Goal: Task Accomplishment & Management: Manage account settings

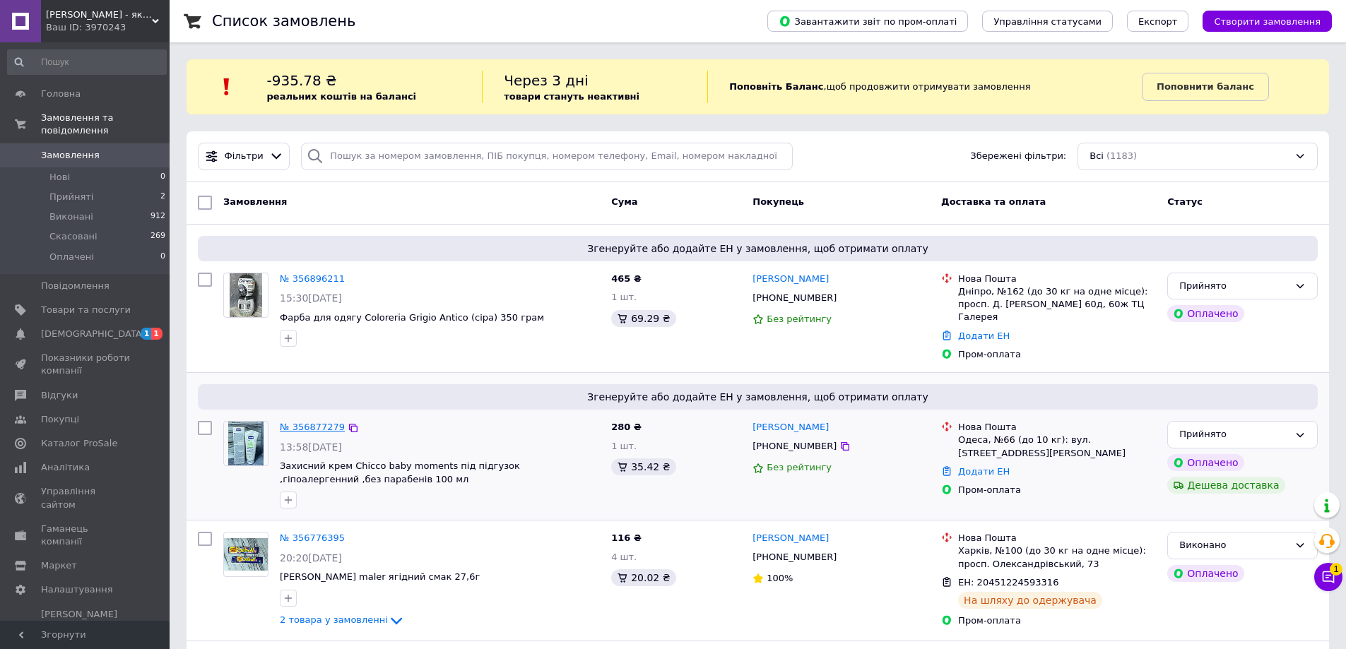
click at [311, 422] on link "№ 356877279" at bounding box center [312, 427] width 65 height 11
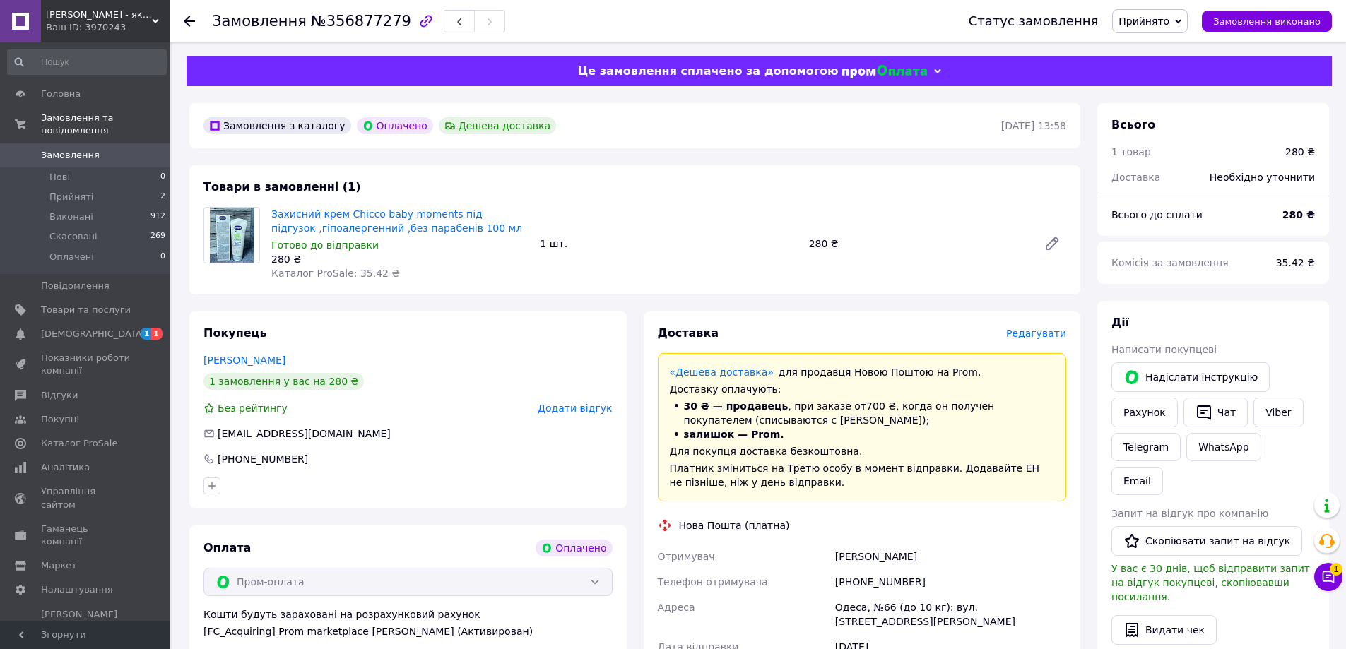
scroll to position [212, 0]
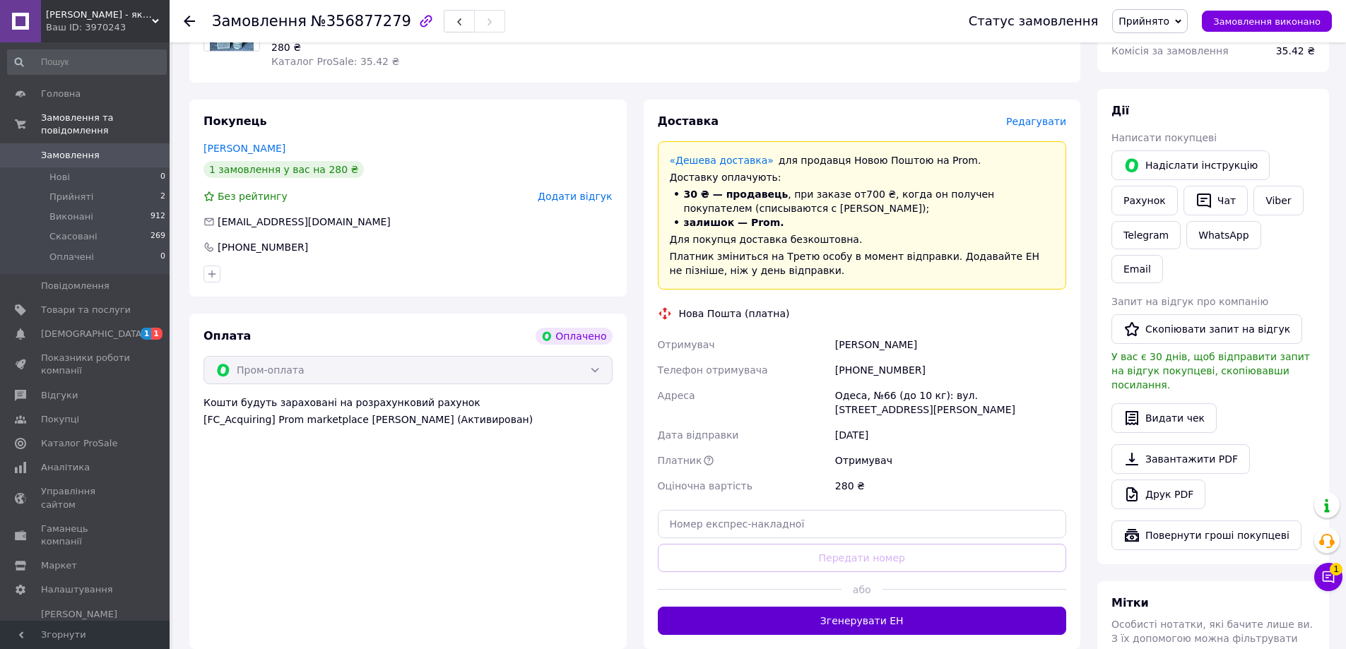
click at [844, 632] on button "Згенерувати ЕН" at bounding box center [862, 621] width 409 height 28
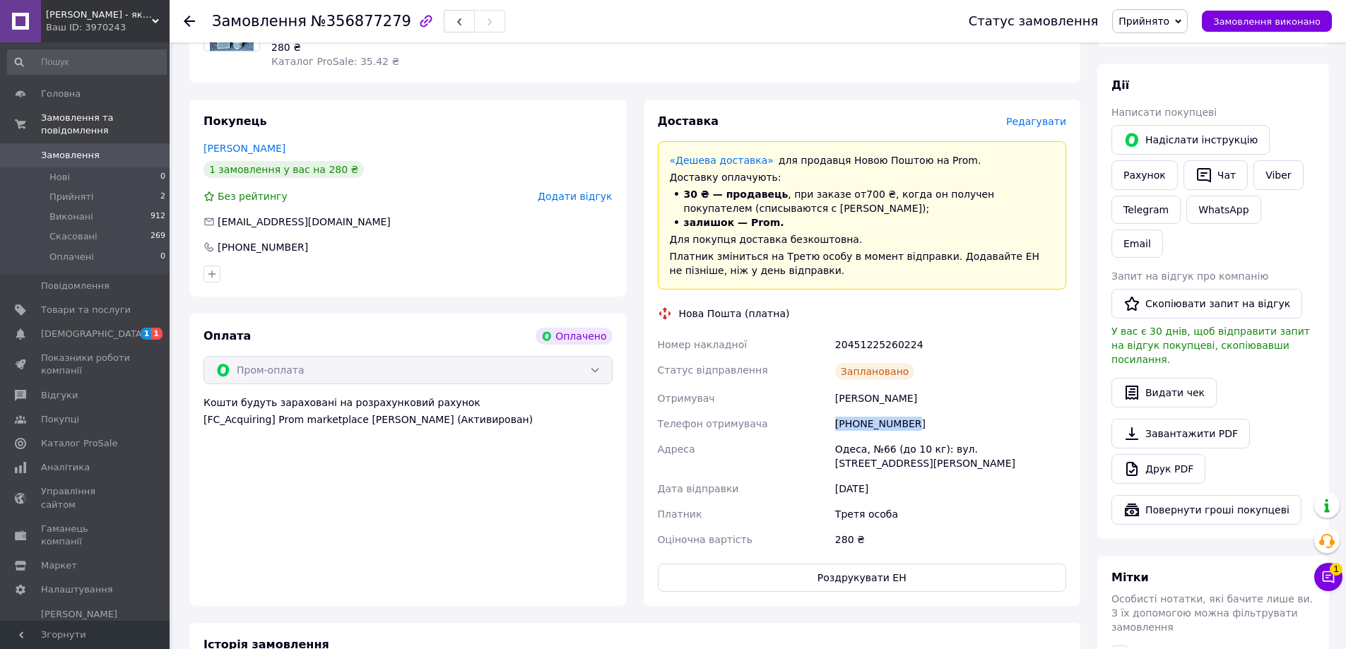
drag, startPoint x: 835, startPoint y: 420, endPoint x: 954, endPoint y: 420, distance: 118.7
click at [954, 420] on div "[PHONE_NUMBER]" at bounding box center [950, 423] width 237 height 25
copy div "[PHONE_NUMBER]"
drag, startPoint x: 834, startPoint y: 399, endPoint x: 958, endPoint y: 406, distance: 124.6
click at [958, 406] on div "[PERSON_NAME]" at bounding box center [950, 398] width 237 height 25
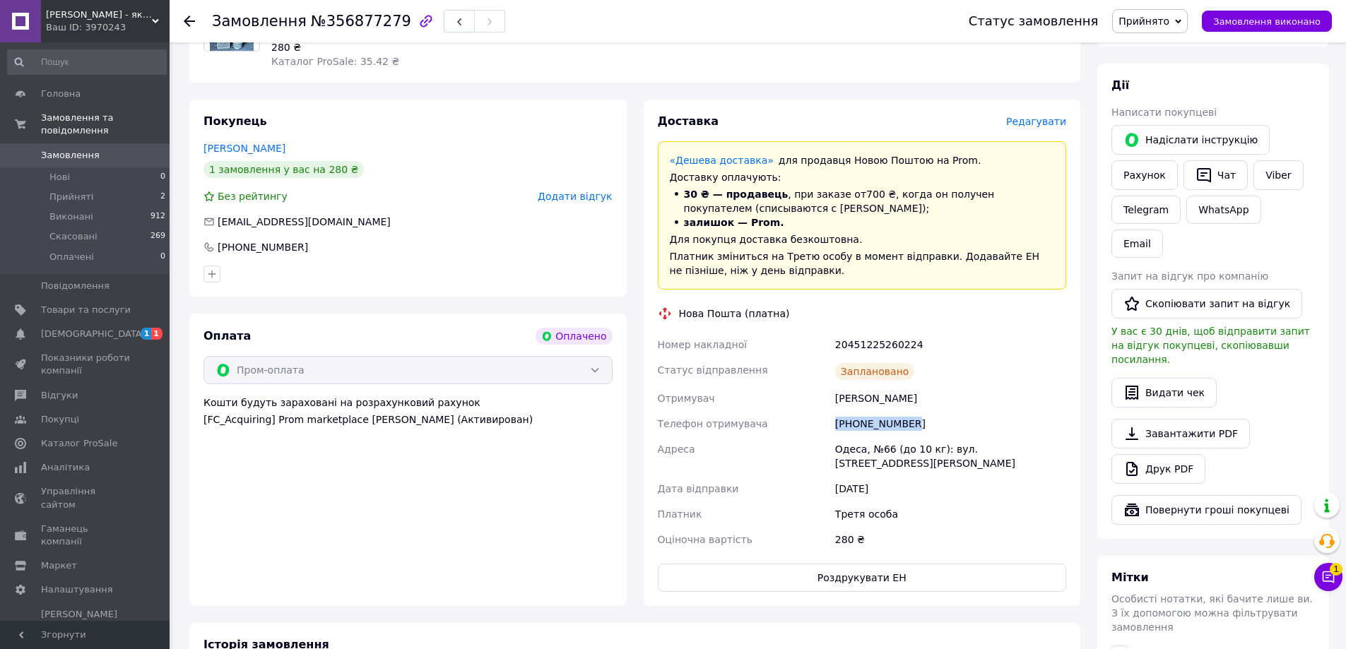
copy div "[PERSON_NAME]"
drag, startPoint x: 916, startPoint y: 343, endPoint x: 933, endPoint y: 340, distance: 17.9
click at [933, 340] on div "Номер накладної 20451225260224 Статус відправлення Заплановано Отримувач [PERSO…" at bounding box center [862, 442] width 415 height 220
copy div "Номер накладної 20451225260224"
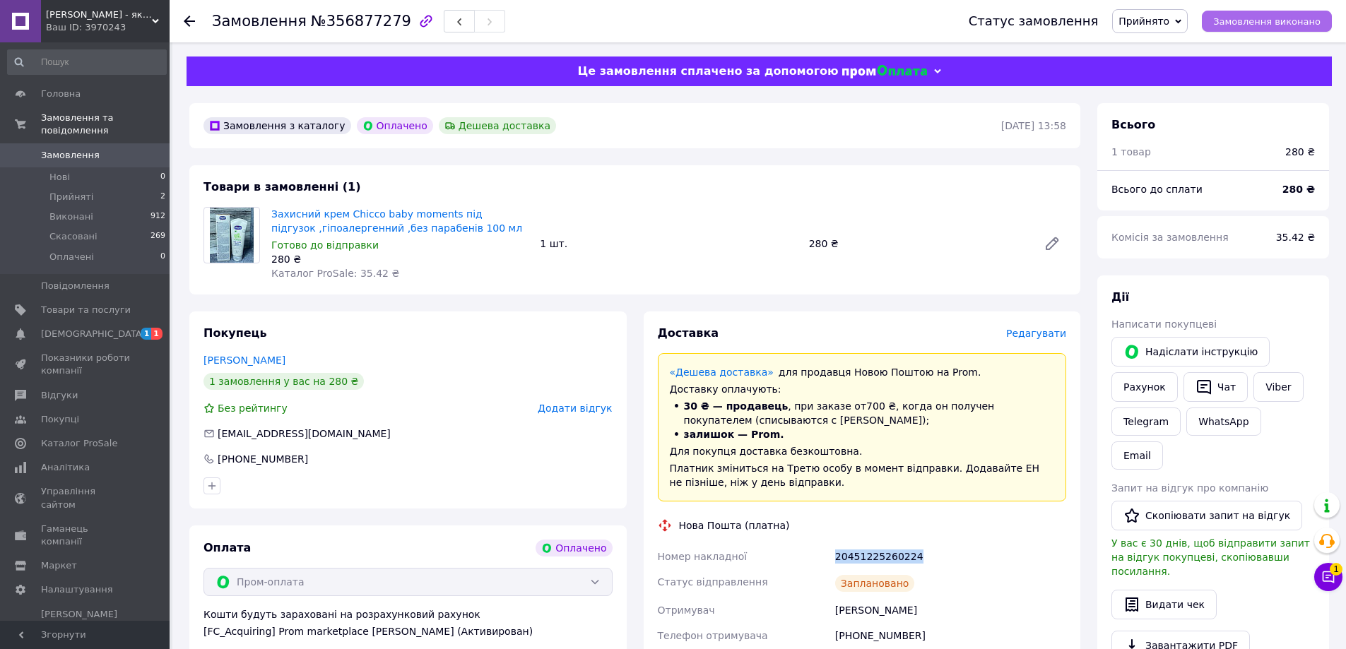
click at [1261, 25] on span "Замовлення виконано" at bounding box center [1266, 21] width 107 height 11
click at [189, 18] on icon at bounding box center [189, 21] width 11 height 11
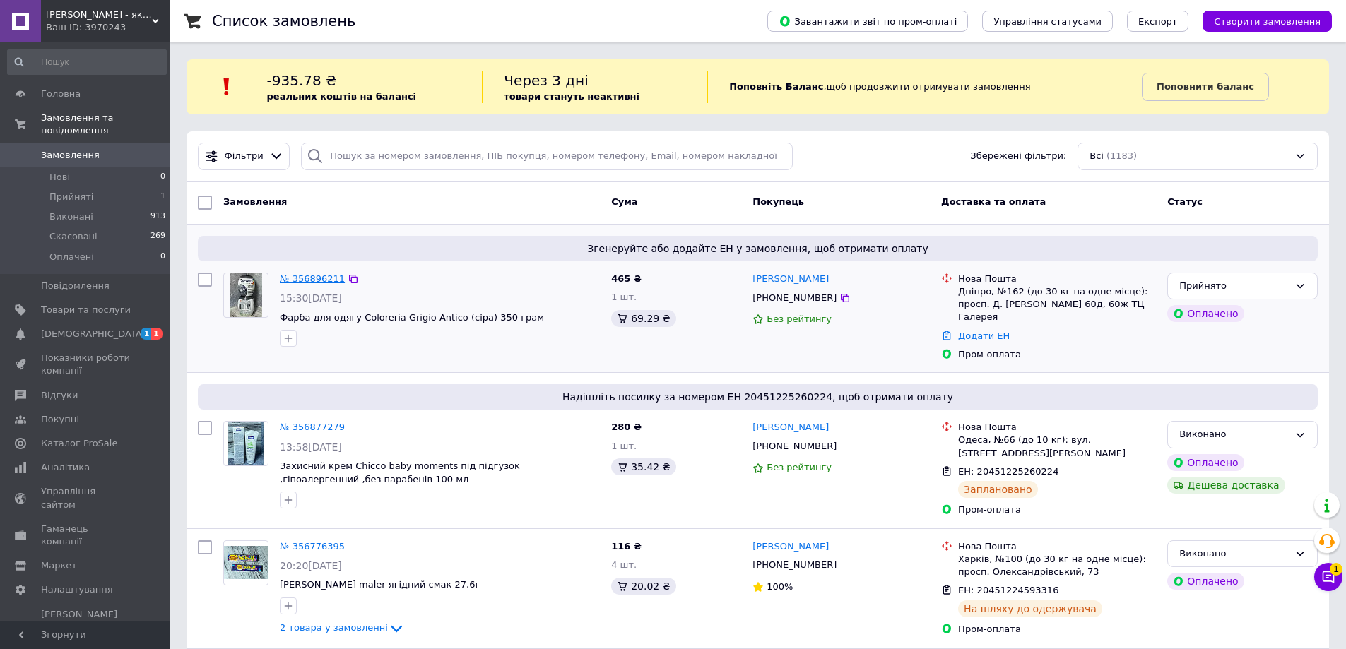
click at [301, 273] on link "№ 356896211" at bounding box center [312, 278] width 65 height 11
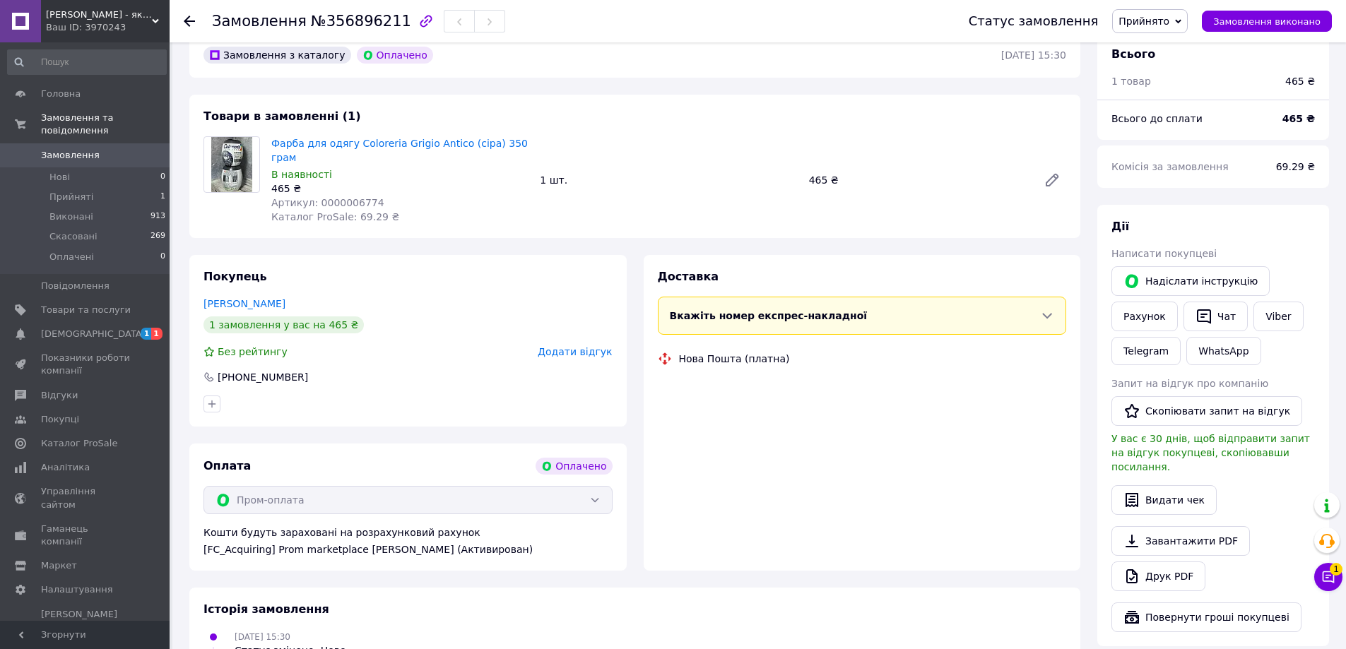
scroll to position [283, 0]
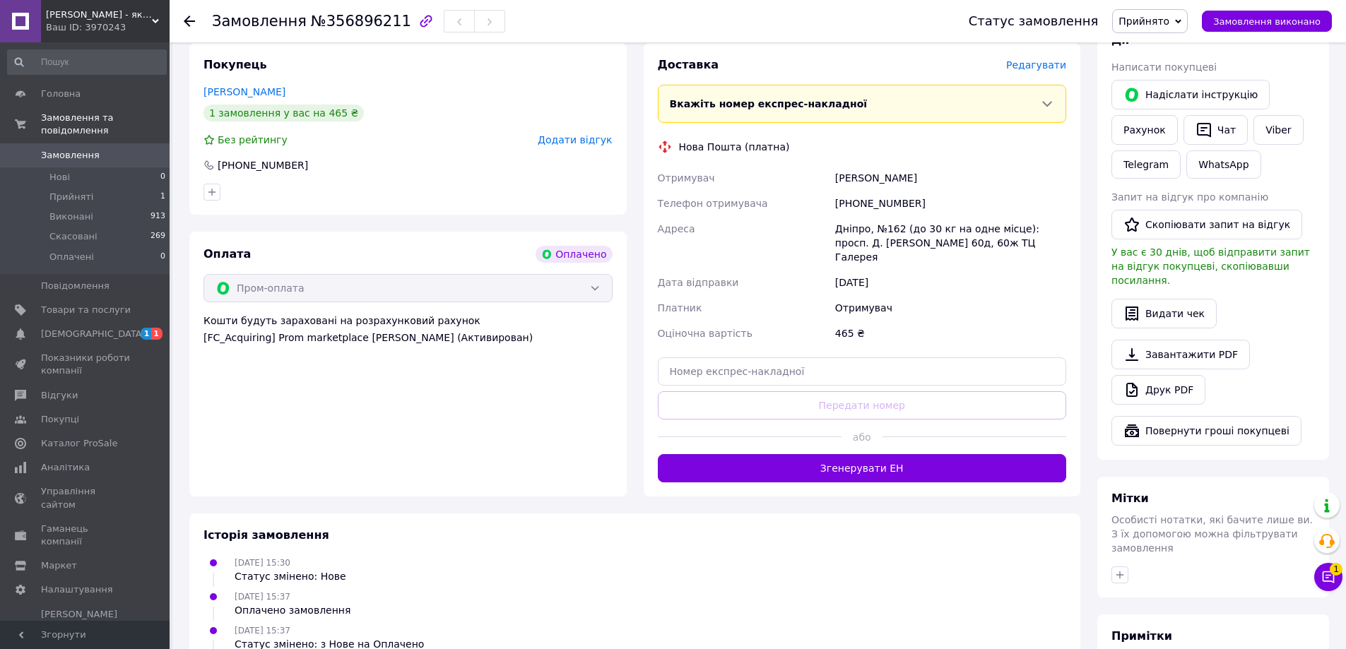
click at [847, 454] on button "Згенерувати ЕН" at bounding box center [862, 468] width 409 height 28
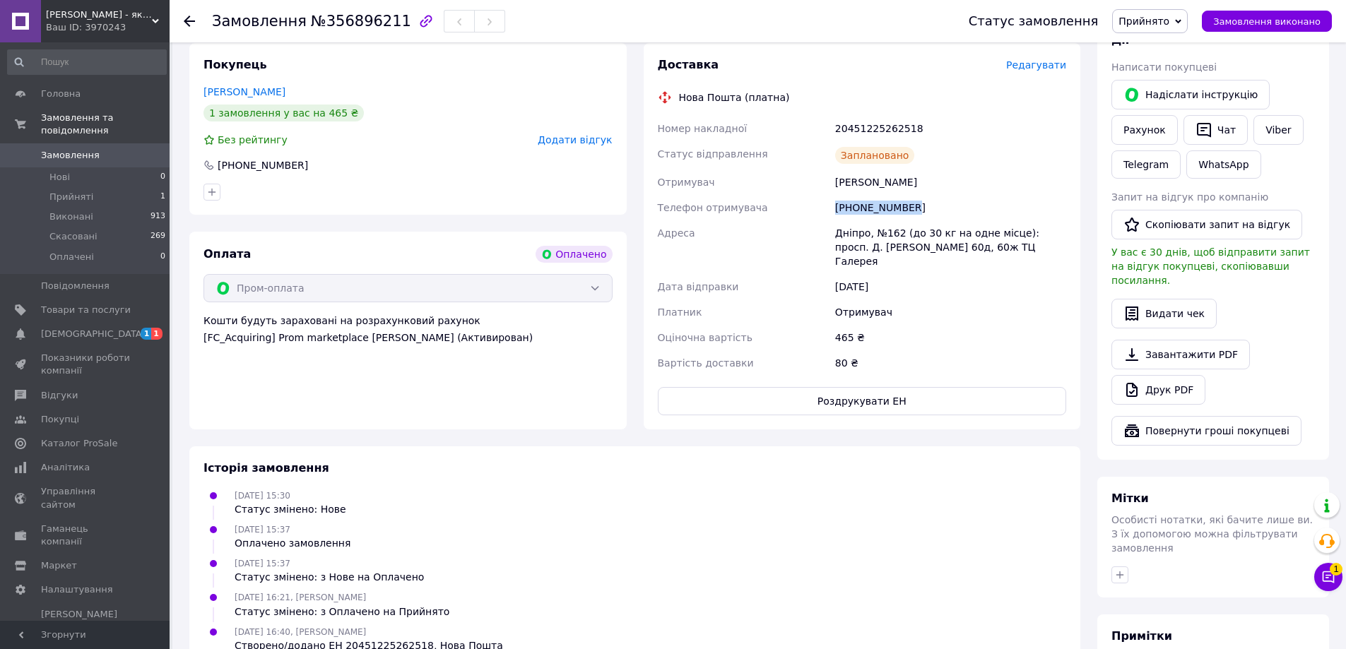
drag, startPoint x: 831, startPoint y: 192, endPoint x: 949, endPoint y: 189, distance: 118.0
click at [949, 189] on div "Номер накладної 20451225262518 Статус відправлення Заплановано Отримувач [PERSO…" at bounding box center [862, 246] width 415 height 260
copy div "Телефон отримувача [PHONE_NUMBER]"
drag, startPoint x: 826, startPoint y: 163, endPoint x: 943, endPoint y: 165, distance: 116.6
click at [943, 165] on div "Номер накладної 20451225262518 Статус відправлення Заплановано Отримувач [PERSO…" at bounding box center [862, 246] width 415 height 260
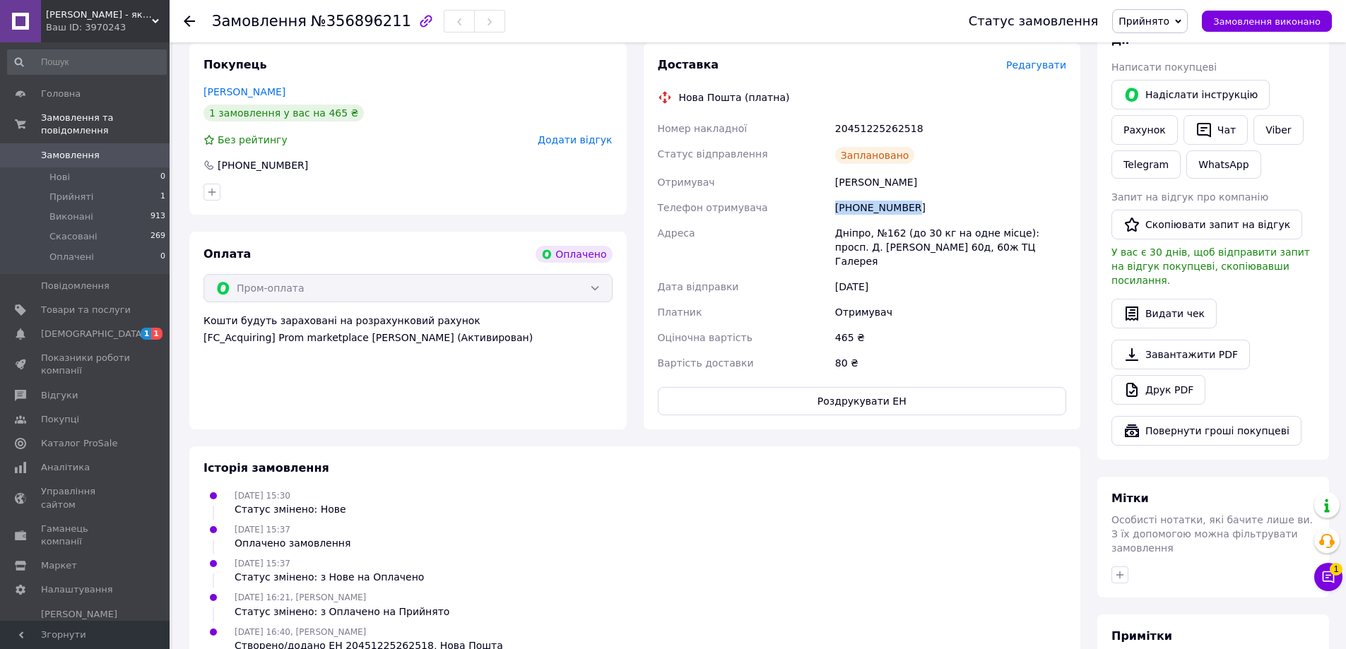
copy div "Отримувач [PERSON_NAME]"
drag, startPoint x: 827, startPoint y: 115, endPoint x: 977, endPoint y: 117, distance: 150.5
click at [977, 118] on div "Номер накладної 20451225262518 Статус відправлення Заплановано Отримувач [PERSO…" at bounding box center [862, 246] width 415 height 260
copy div "Номер накладної 20451225262518"
click at [1244, 26] on span "Замовлення виконано" at bounding box center [1266, 21] width 107 height 11
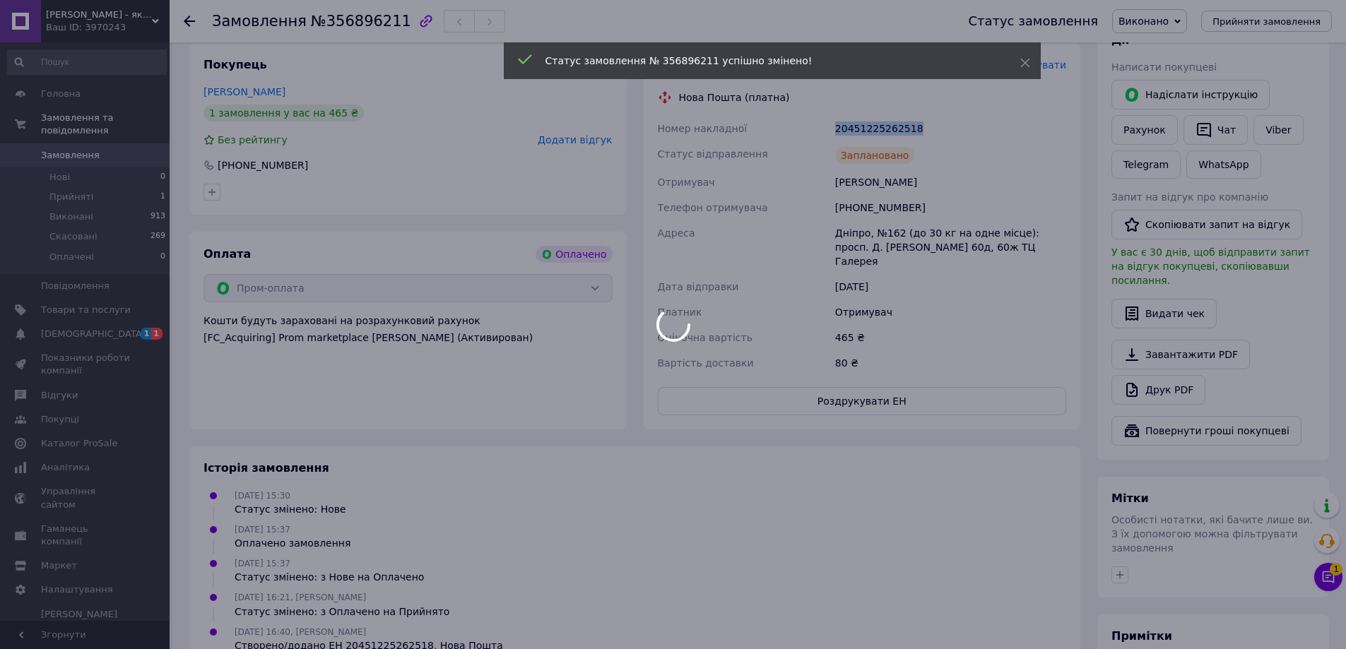
scroll to position [71, 0]
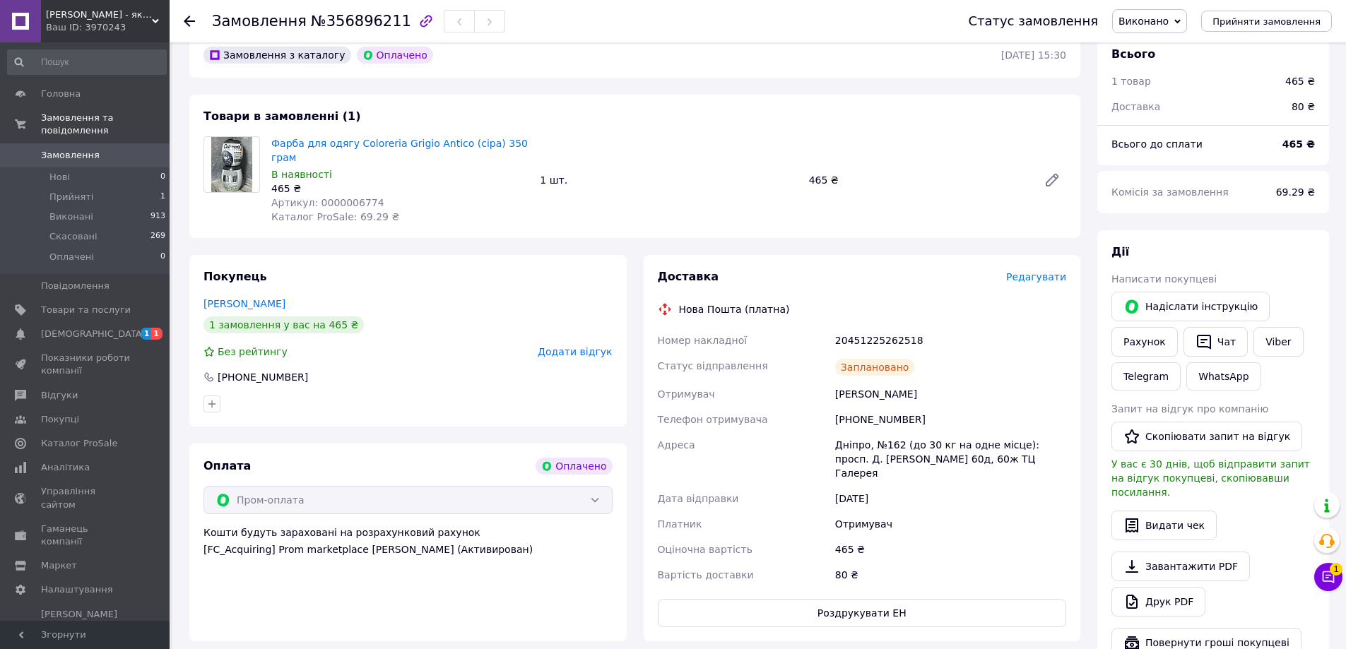
click at [191, 22] on use at bounding box center [189, 21] width 11 height 11
